Goal: Transaction & Acquisition: Purchase product/service

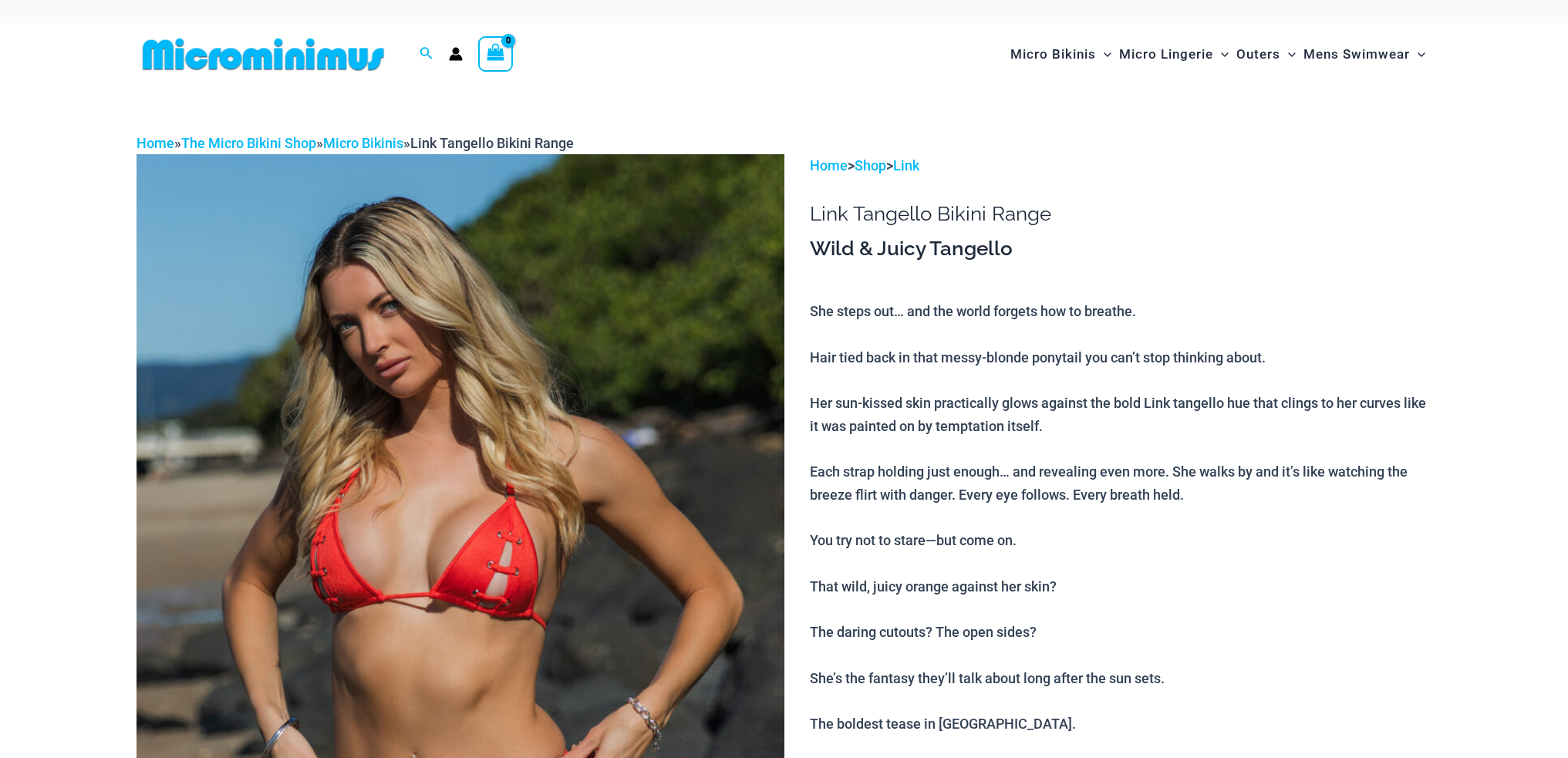
scroll to position [990, 0]
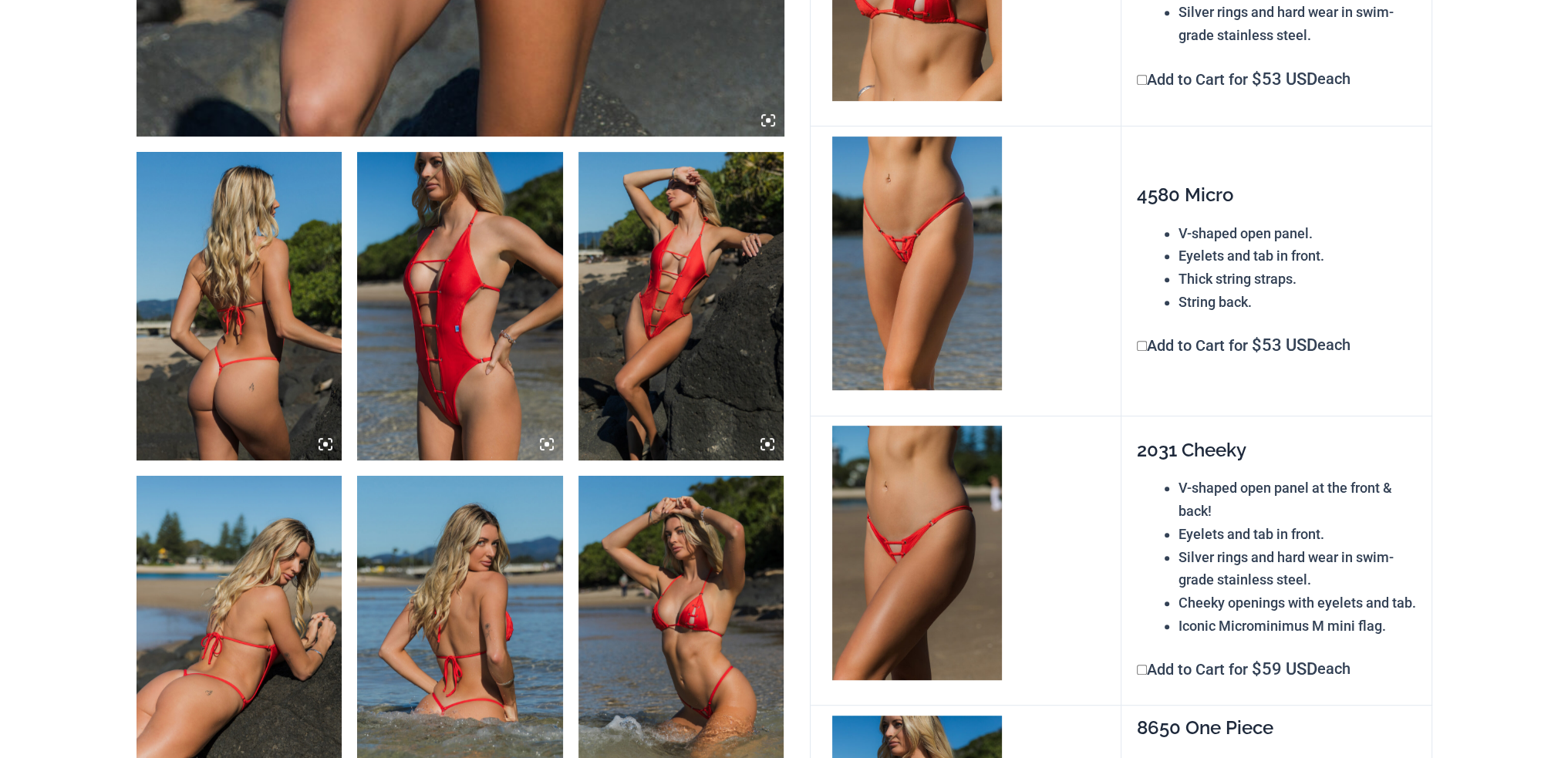
click at [257, 271] on img at bounding box center [240, 306] width 206 height 308
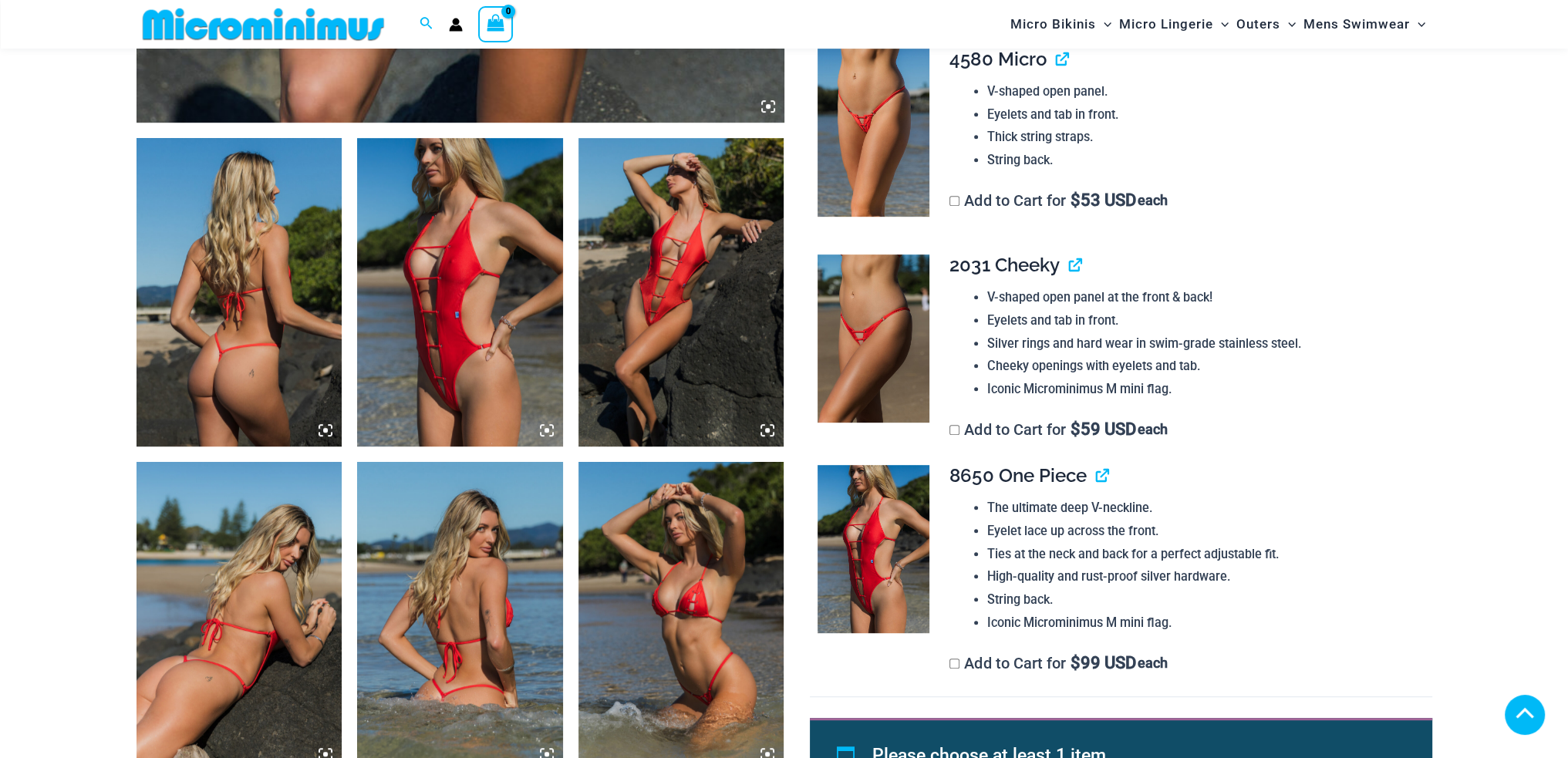
click at [322, 437] on img at bounding box center [240, 292] width 206 height 308
click at [320, 428] on icon at bounding box center [325, 430] width 14 height 14
click at [322, 436] on icon at bounding box center [321, 434] width 3 height 3
